Goal: Task Accomplishment & Management: Manage account settings

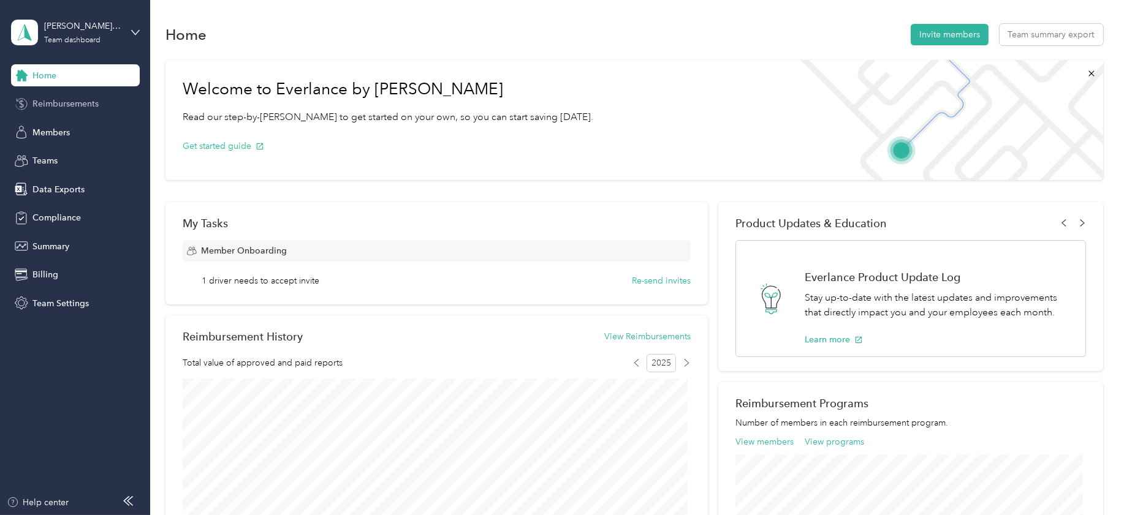
click at [66, 107] on span "Reimbursements" at bounding box center [65, 103] width 66 height 13
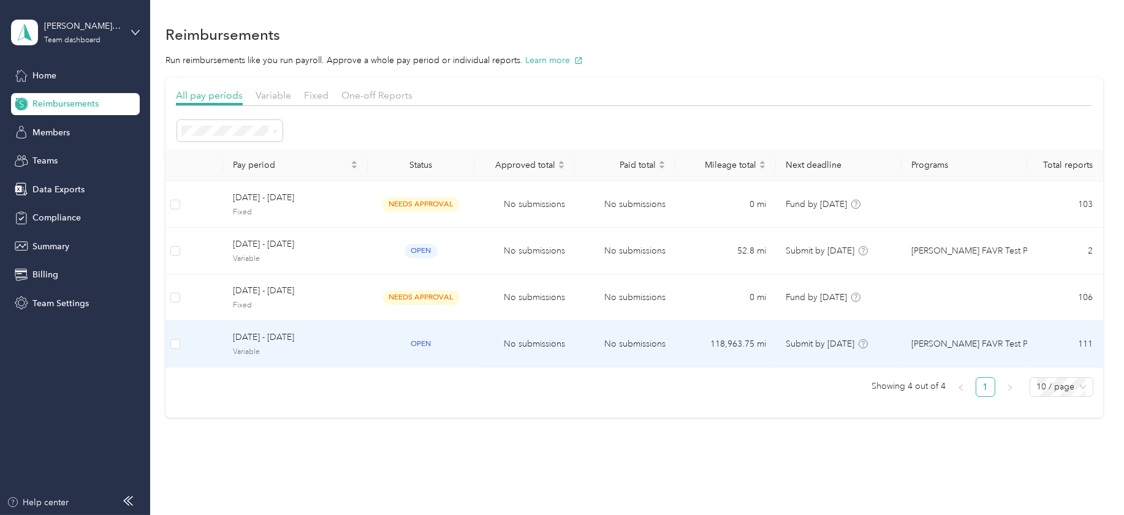
click at [241, 348] on span "Variable" at bounding box center [295, 352] width 125 height 11
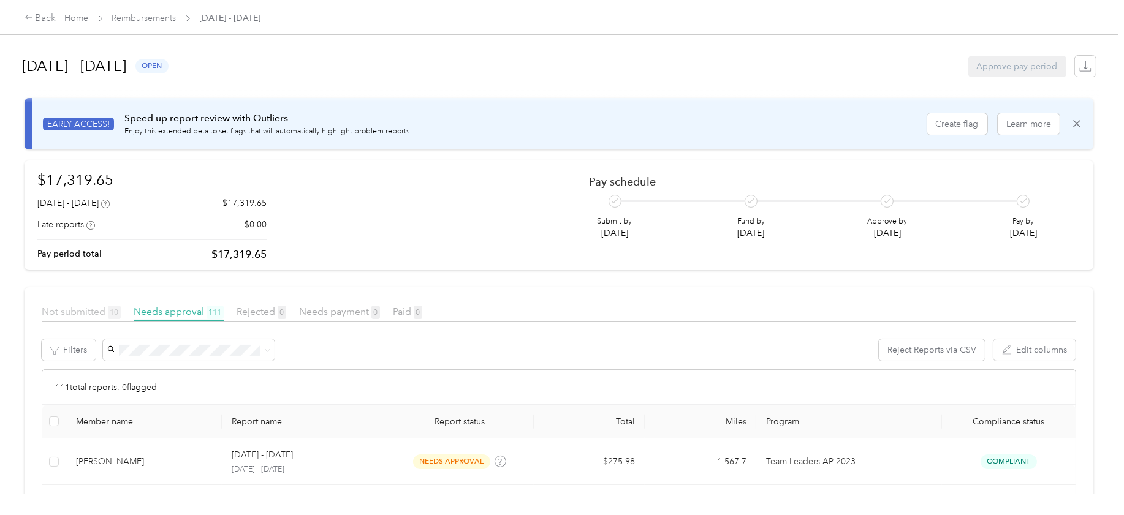
click at [71, 312] on span "Not submitted 10" at bounding box center [81, 312] width 79 height 12
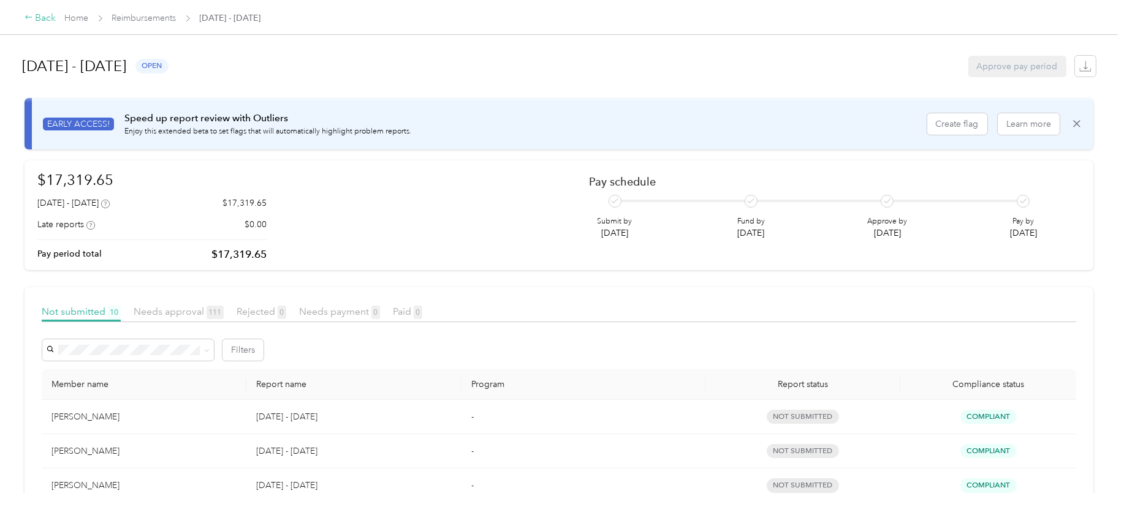
click at [46, 17] on div "Back" at bounding box center [41, 18] width 32 height 15
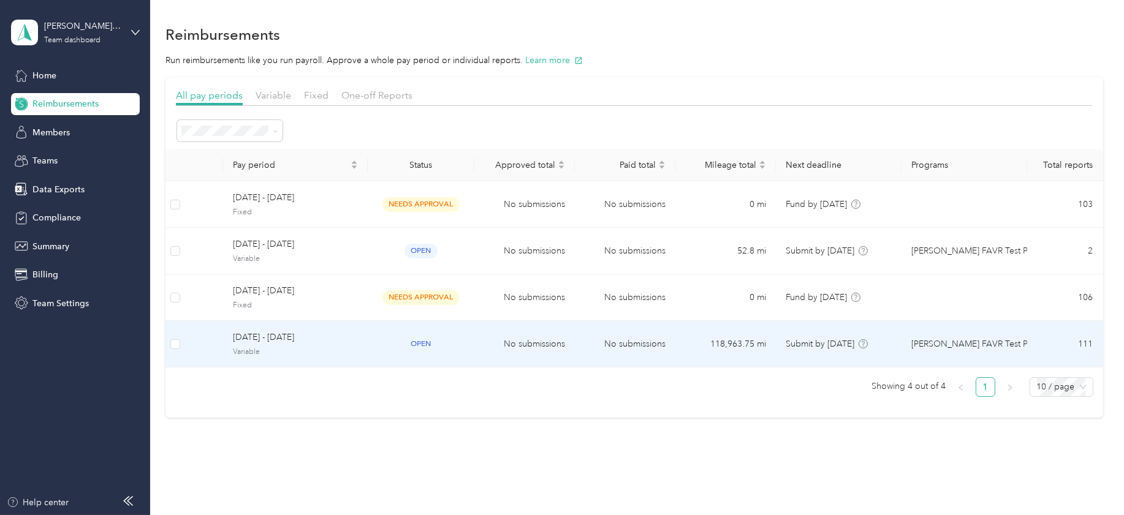
click at [268, 337] on span "[DATE] - [DATE]" at bounding box center [295, 337] width 125 height 13
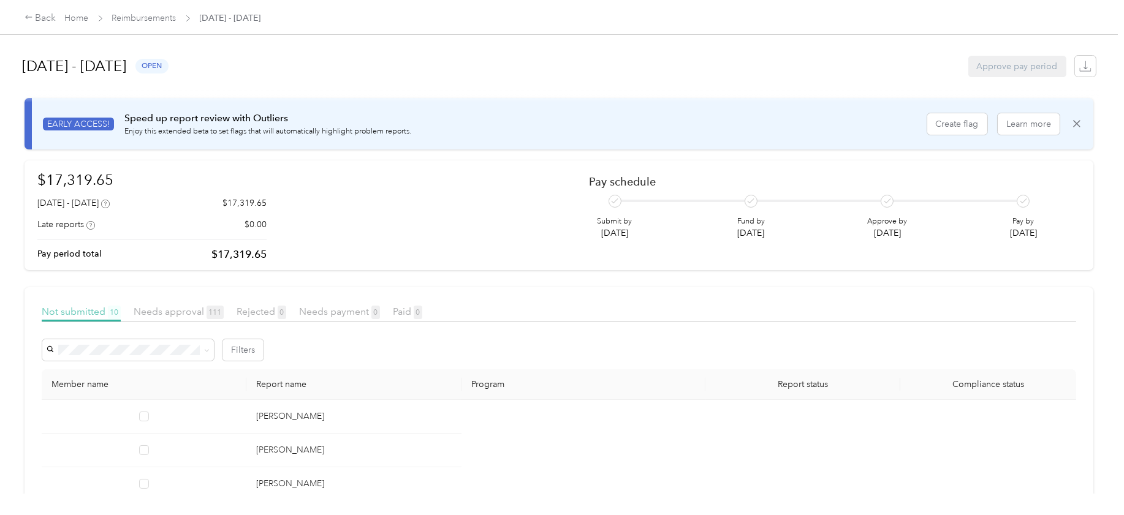
click at [84, 309] on span "Not submitted 10" at bounding box center [81, 312] width 79 height 12
click at [81, 312] on span "Not submitted 10" at bounding box center [81, 312] width 79 height 12
click at [85, 309] on span "Not submitted 10" at bounding box center [81, 312] width 79 height 12
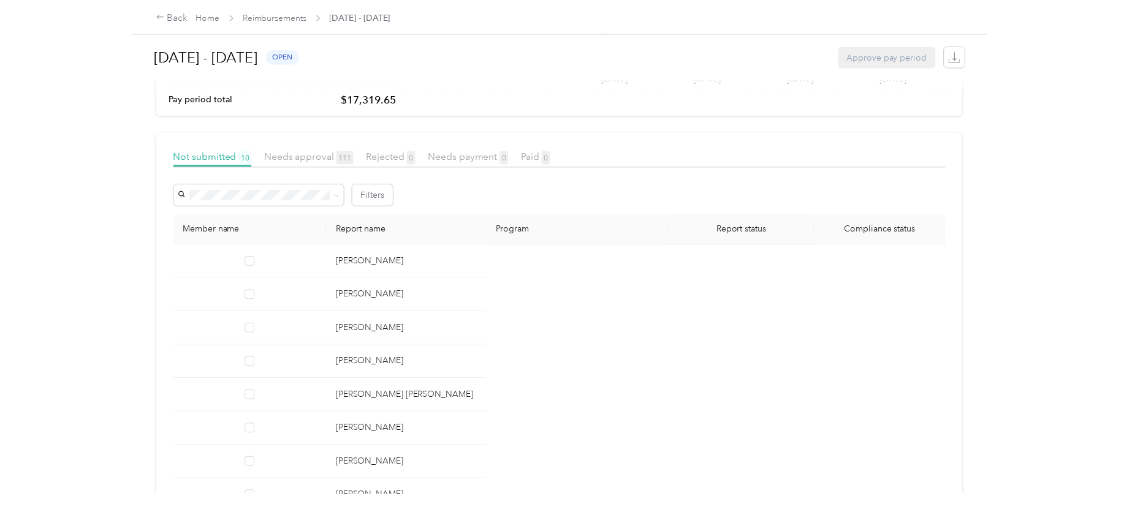
scroll to position [153, 0]
